Goal: Find specific page/section: Find specific page/section

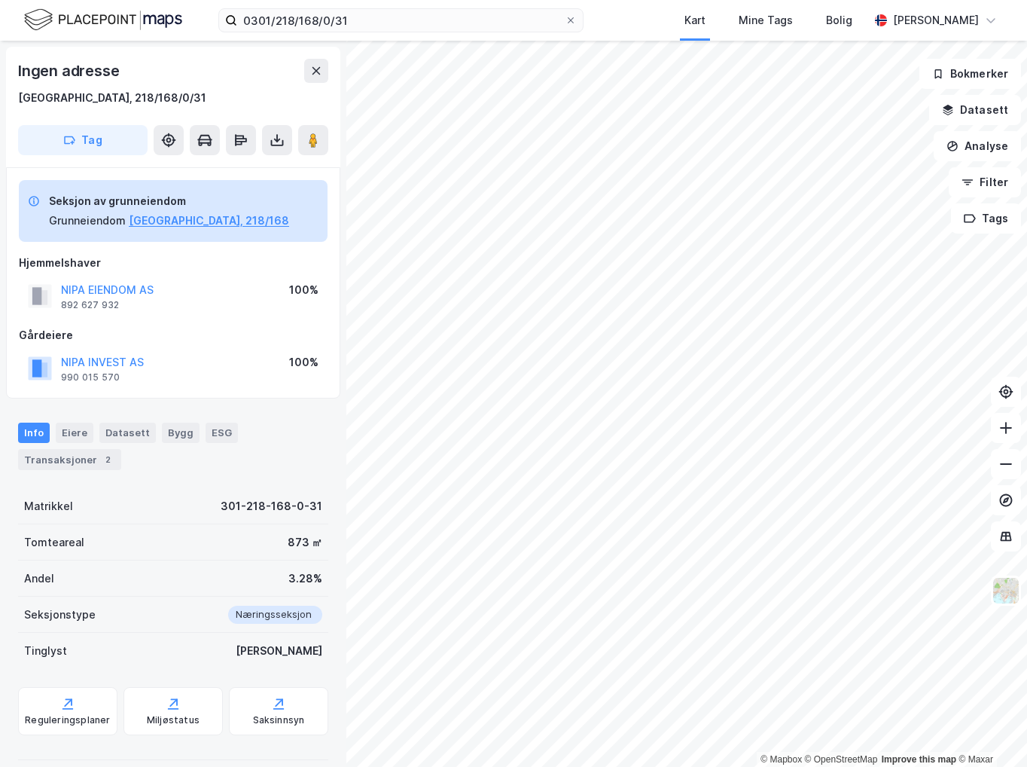
scroll to position [3, 0]
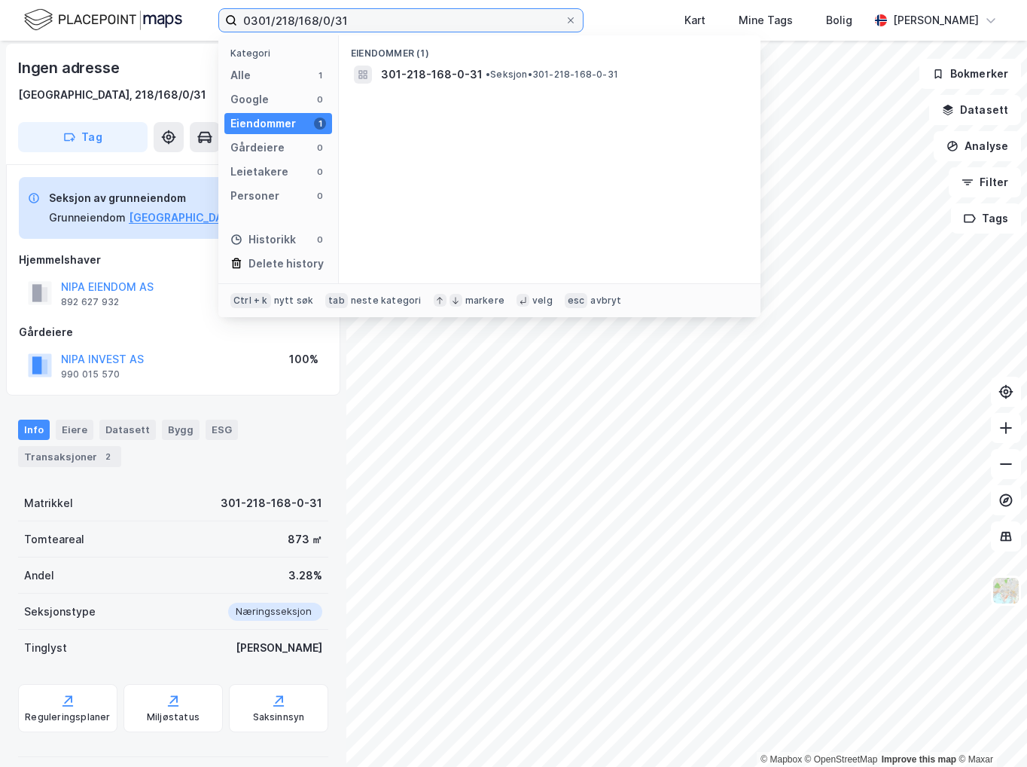
drag, startPoint x: 391, startPoint y: 17, endPoint x: 230, endPoint y: 19, distance: 161.2
click at [230, 19] on label "0301/218/168/0/31" at bounding box center [400, 20] width 365 height 24
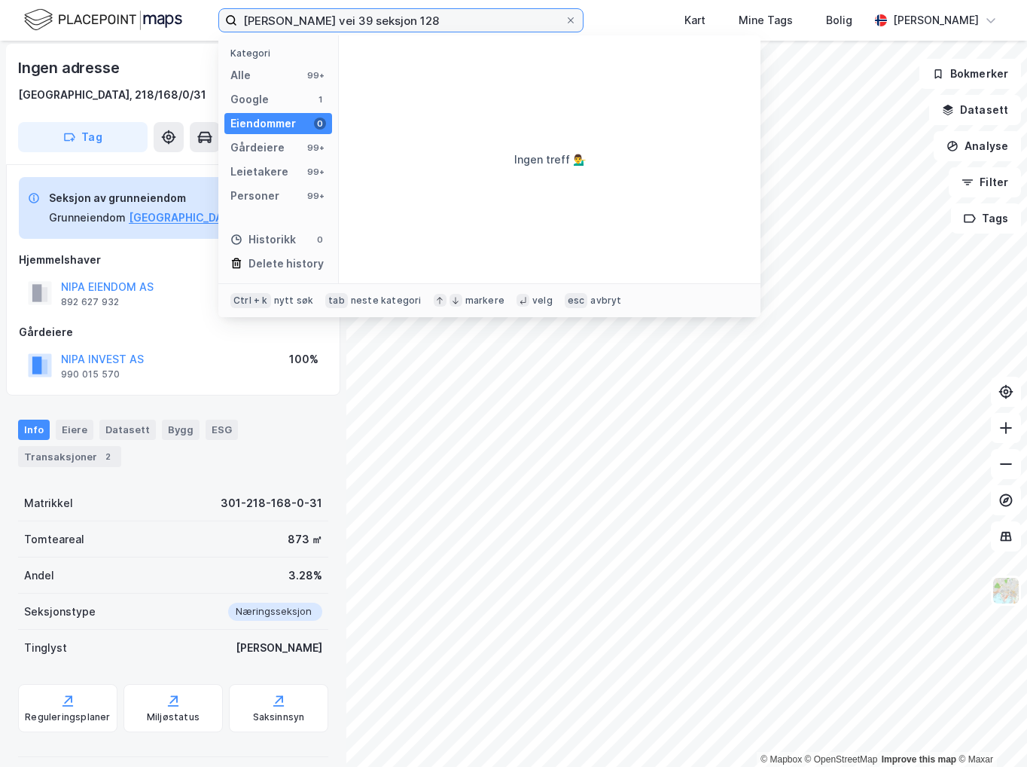
click at [395, 17] on input "[PERSON_NAME] vei 39 seksjon 128" at bounding box center [401, 20] width 328 height 23
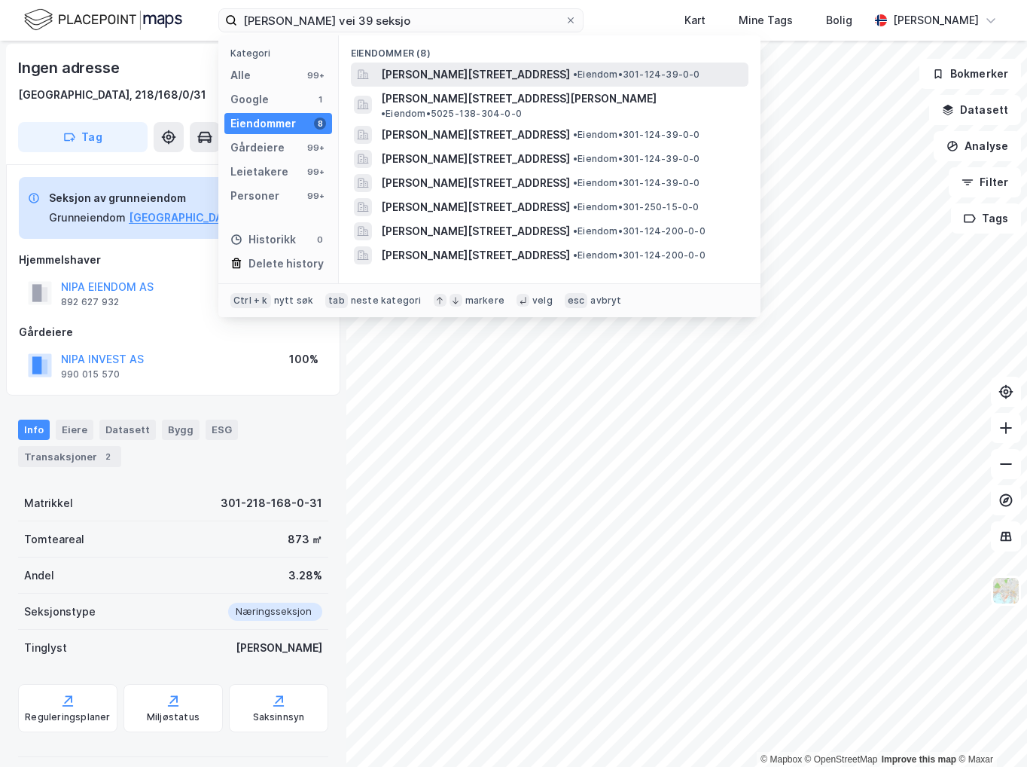
click at [479, 74] on span "[PERSON_NAME][STREET_ADDRESS]" at bounding box center [475, 75] width 189 height 18
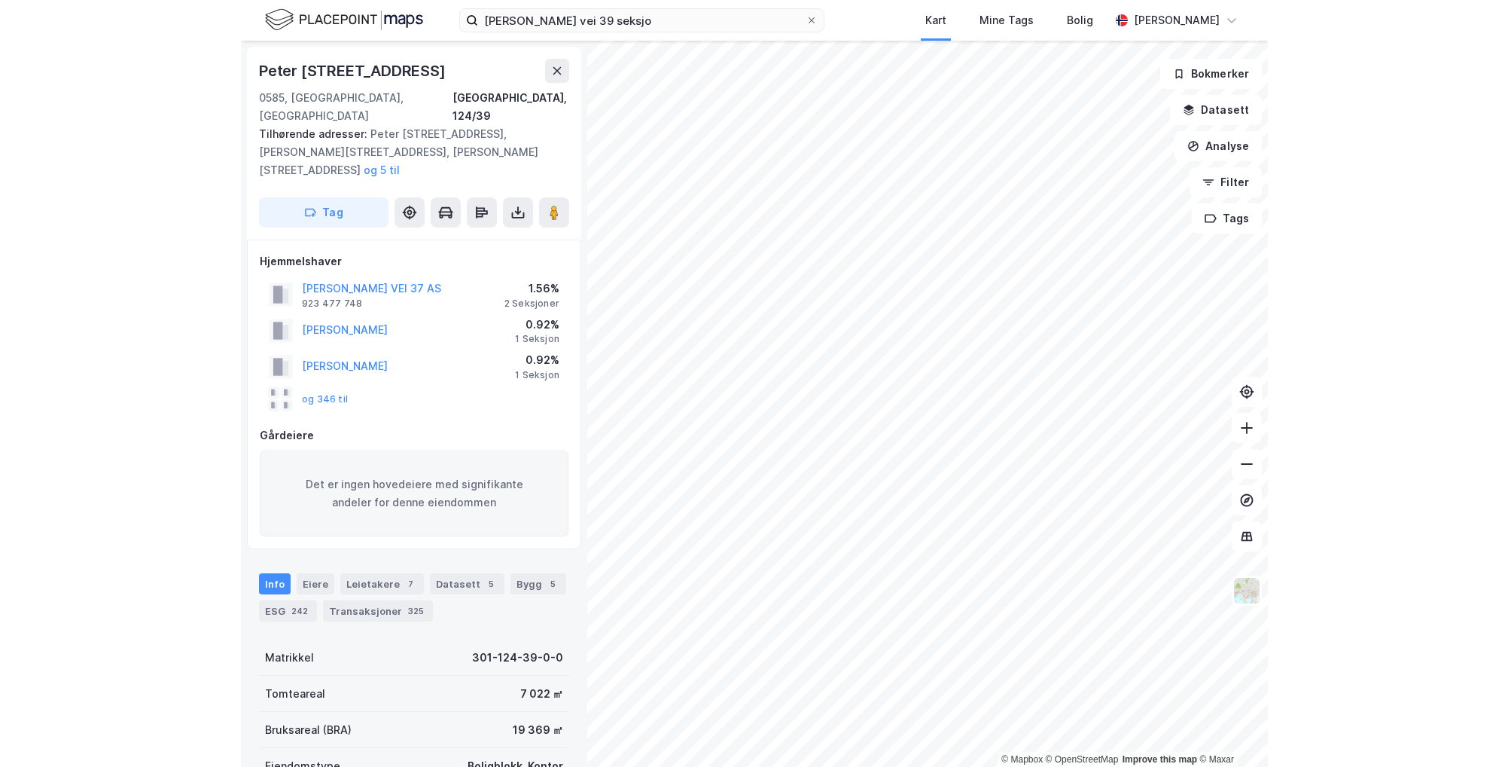
scroll to position [3, 0]
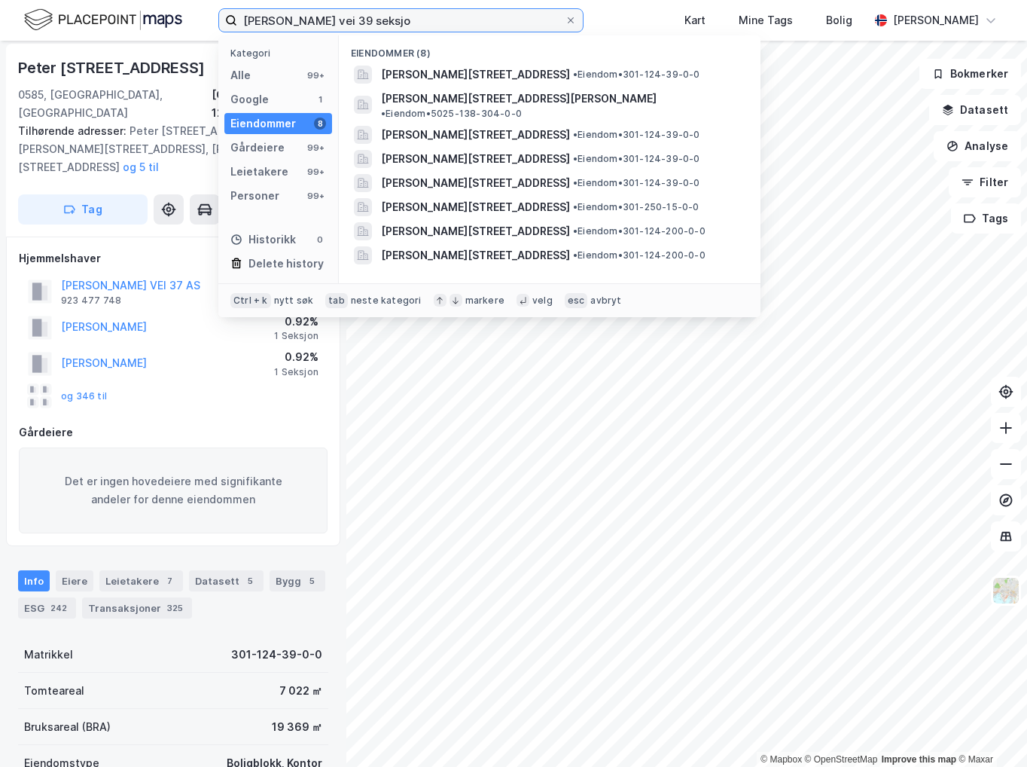
drag, startPoint x: 415, startPoint y: 11, endPoint x: 37, endPoint y: 22, distance: 378.2
click at [37, 22] on div "[PERSON_NAME] vei 39 seksjo Kategori Alle 99+ Google 1 Eiendommer 8 Gårdeiere 9…" at bounding box center [513, 20] width 1027 height 41
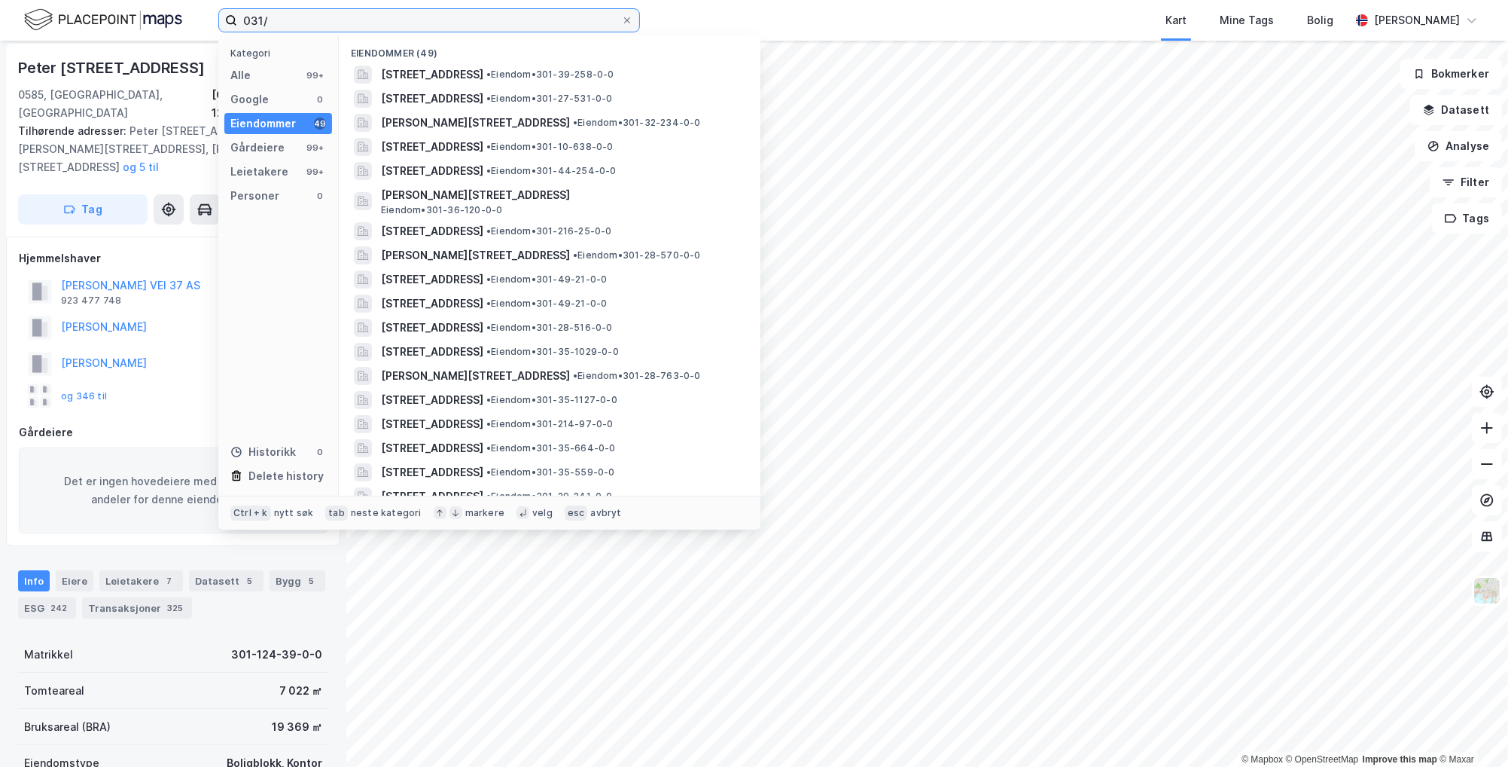
type input "031/"
click at [632, 12] on label "031/" at bounding box center [429, 20] width 422 height 24
click at [621, 12] on input "031/" at bounding box center [429, 20] width 384 height 23
click at [626, 17] on icon at bounding box center [627, 20] width 9 height 9
click at [621, 17] on input "031/" at bounding box center [429, 20] width 384 height 23
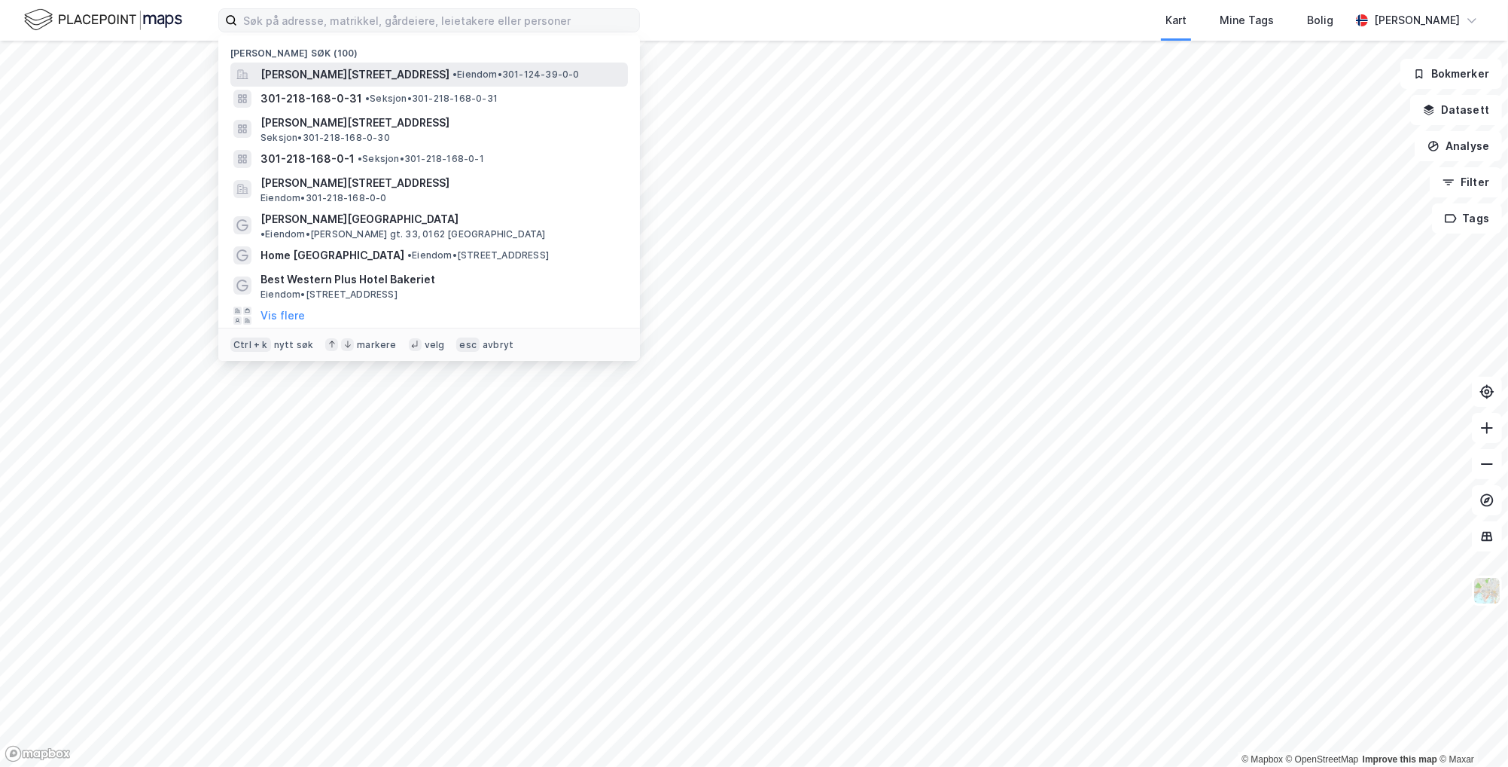
click at [517, 80] on span "• Eiendom • 301-124-39-0-0" at bounding box center [516, 75] width 127 height 12
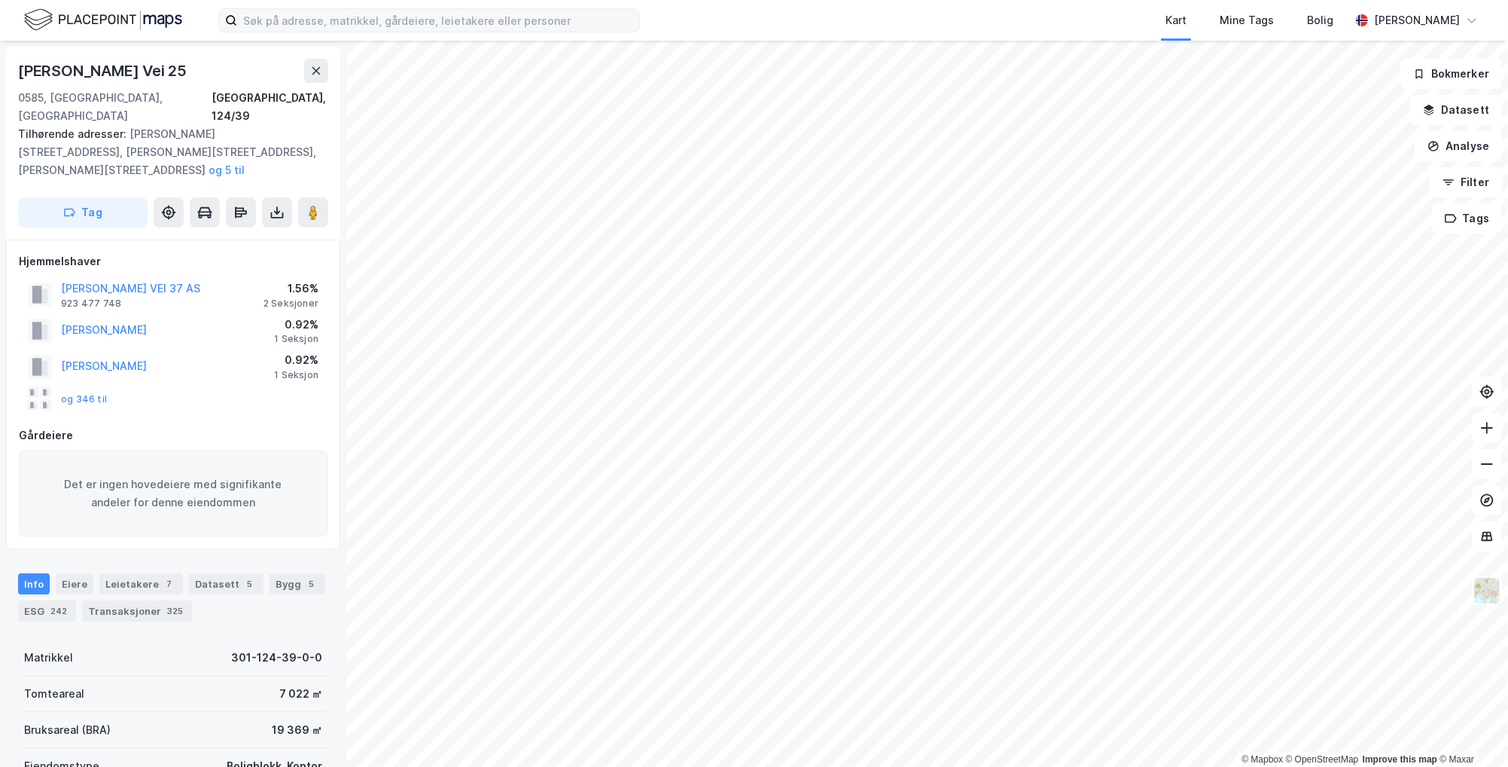
scroll to position [3, 0]
click at [312, 20] on input at bounding box center [438, 20] width 402 height 23
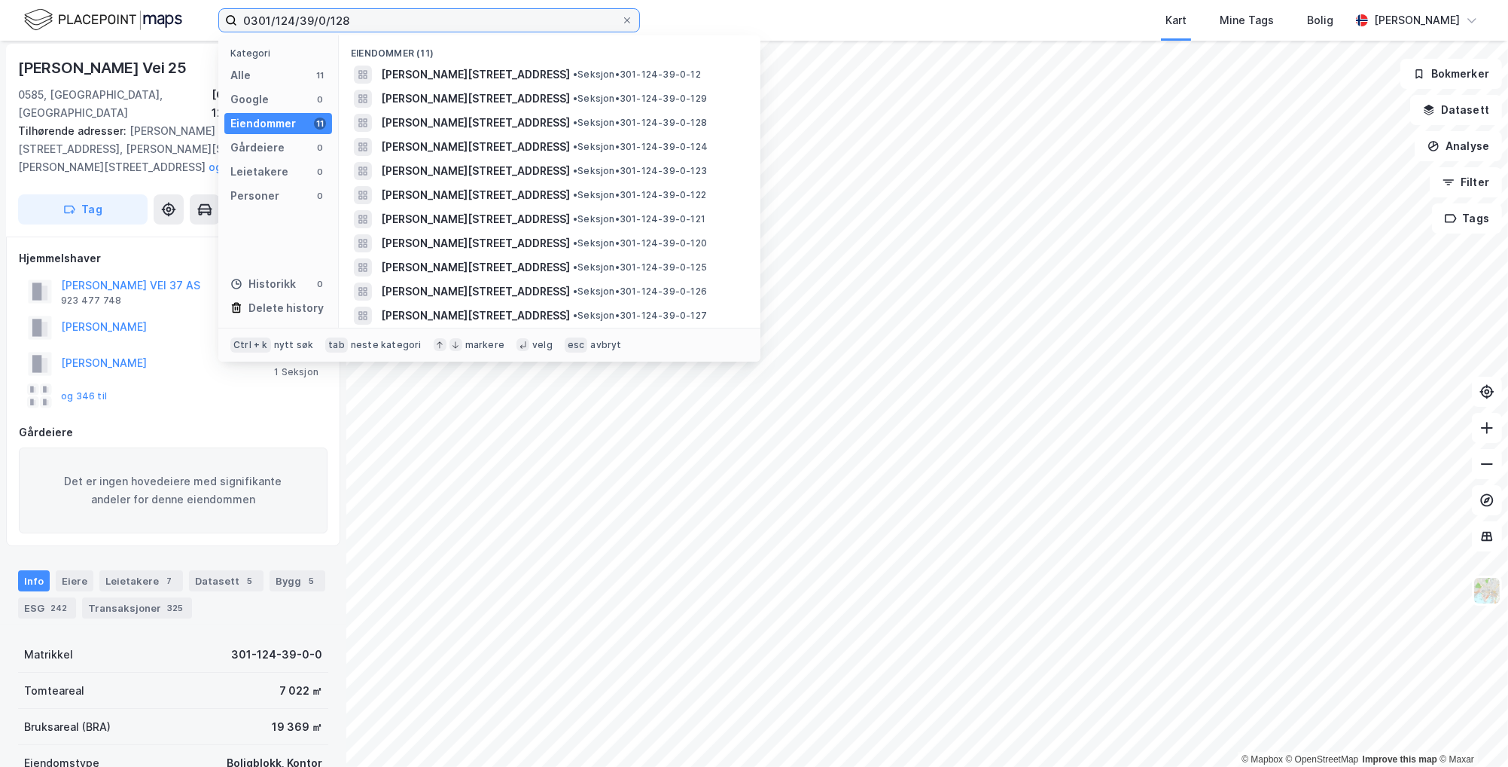
type input "0301/124/39/0/128"
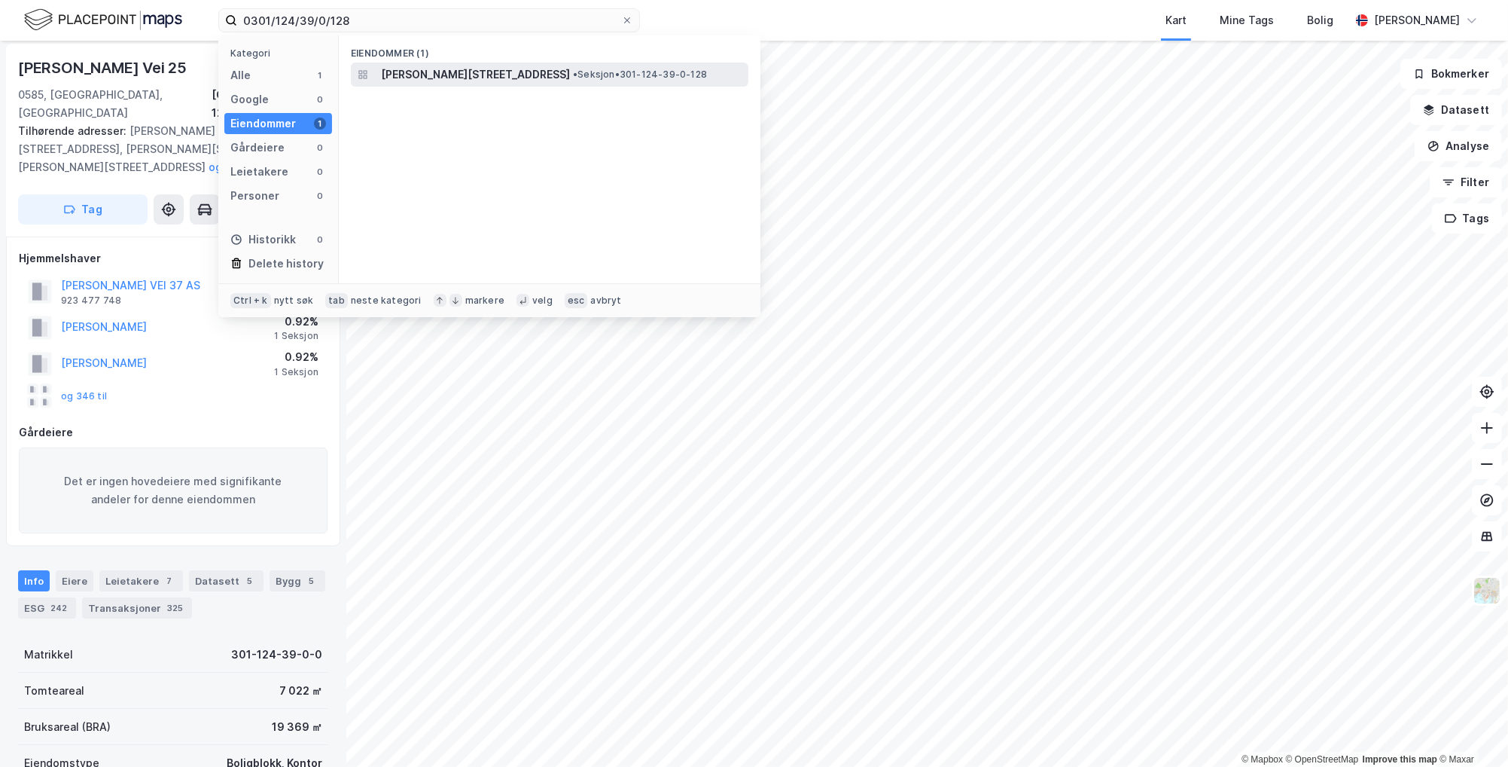
click at [530, 84] on div "[PERSON_NAME][STREET_ADDRESS] • Seksjon • 301-124-39-0-128" at bounding box center [550, 75] width 398 height 24
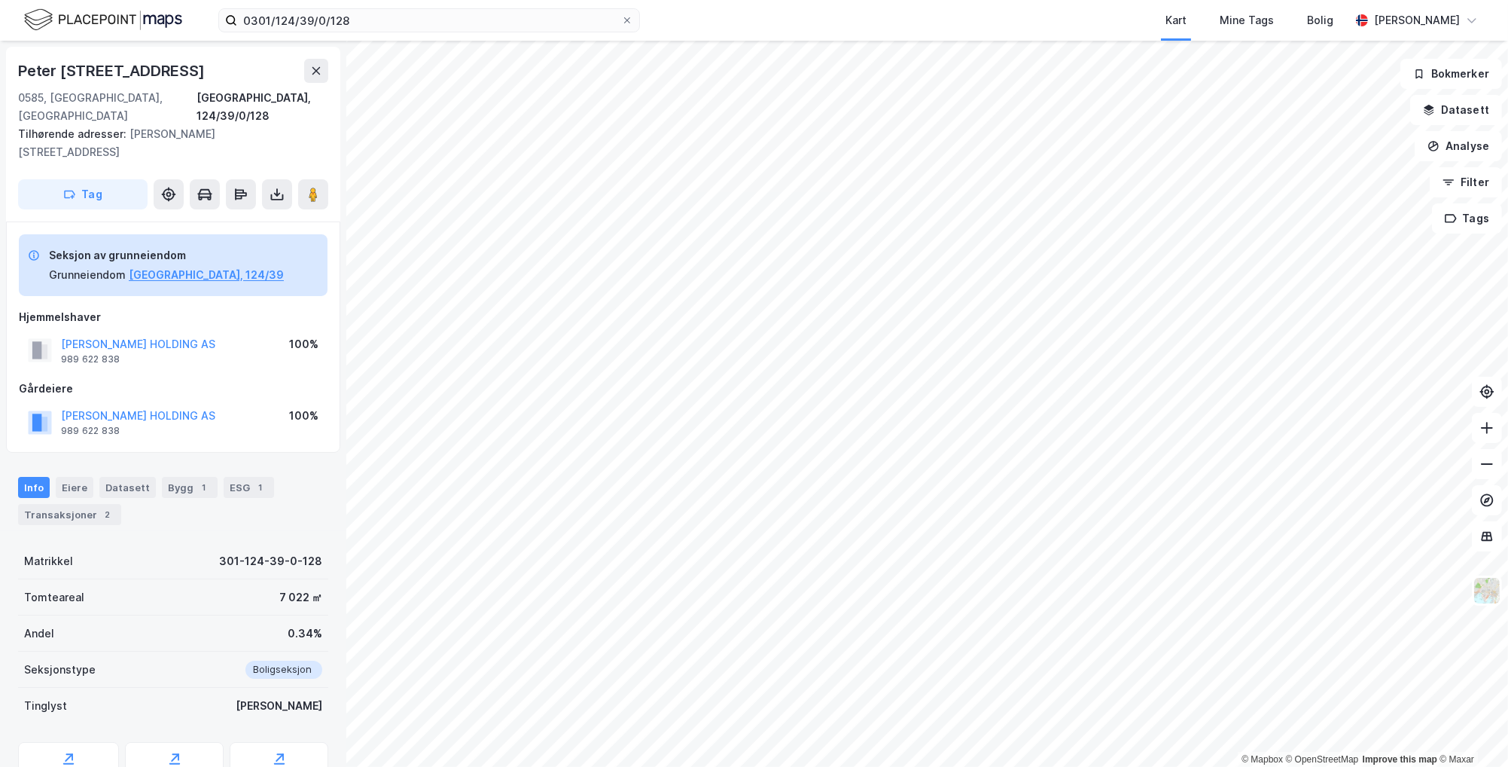
scroll to position [3, 0]
